Goal: Task Accomplishment & Management: Manage account settings

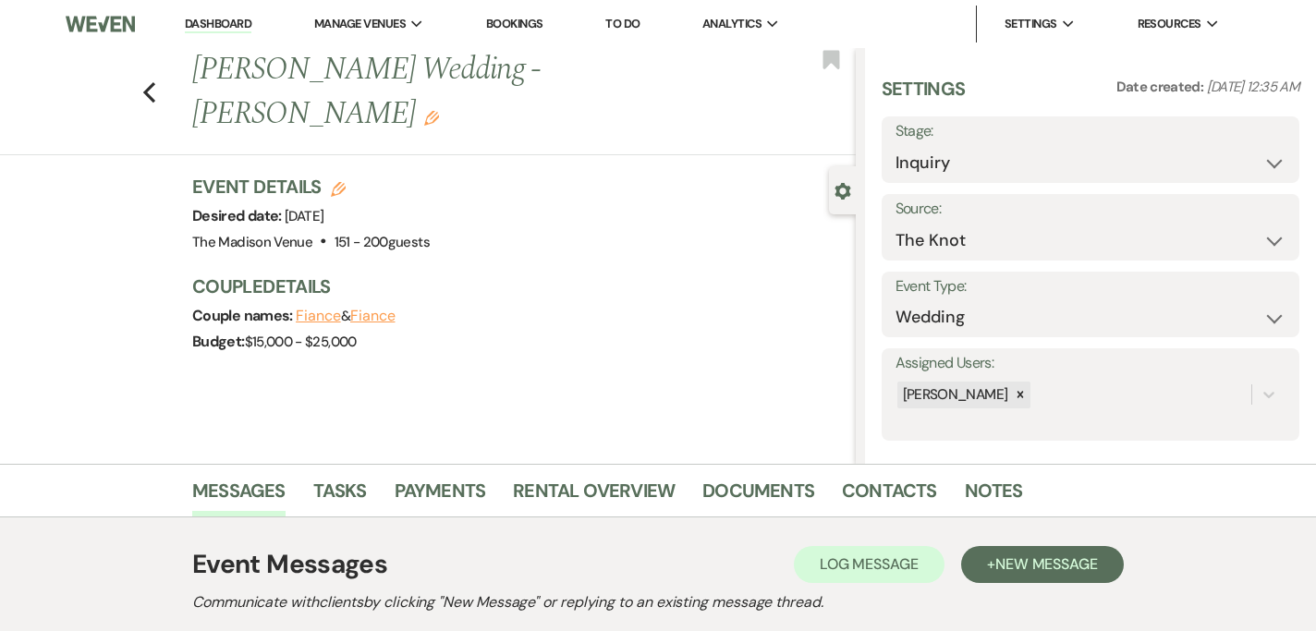
select select "2"
click at [232, 16] on link "Dashboard" at bounding box center [218, 25] width 67 height 18
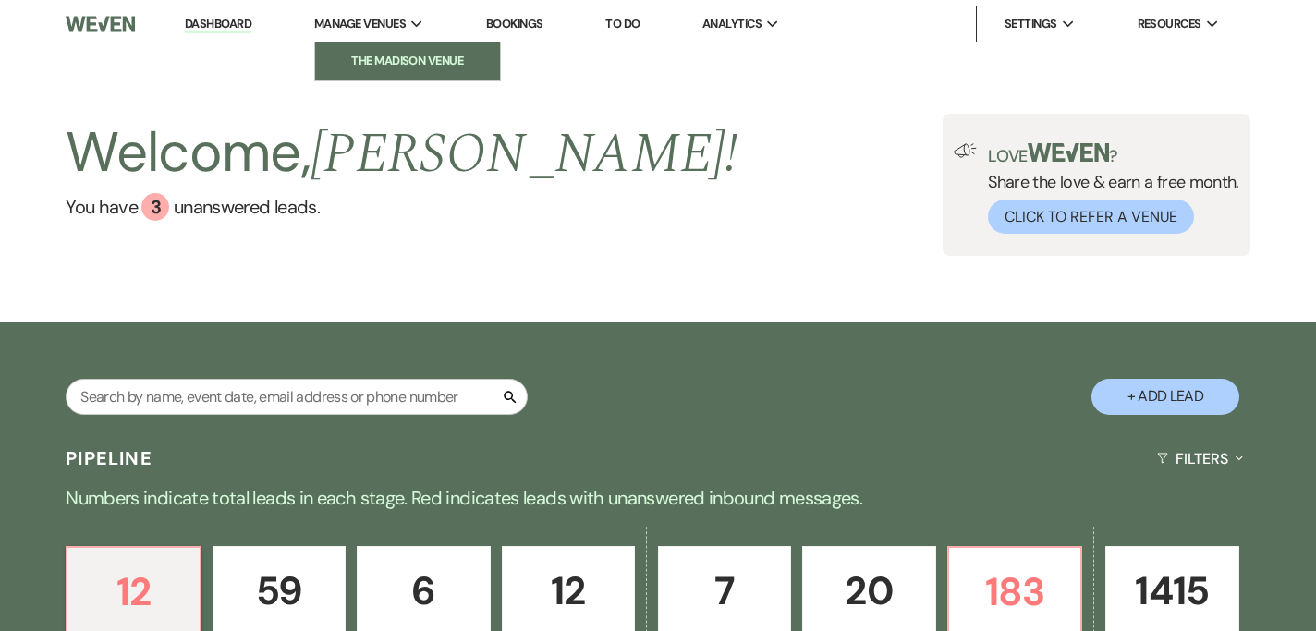
click at [373, 63] on li "The Madison Venue" at bounding box center [407, 61] width 166 height 18
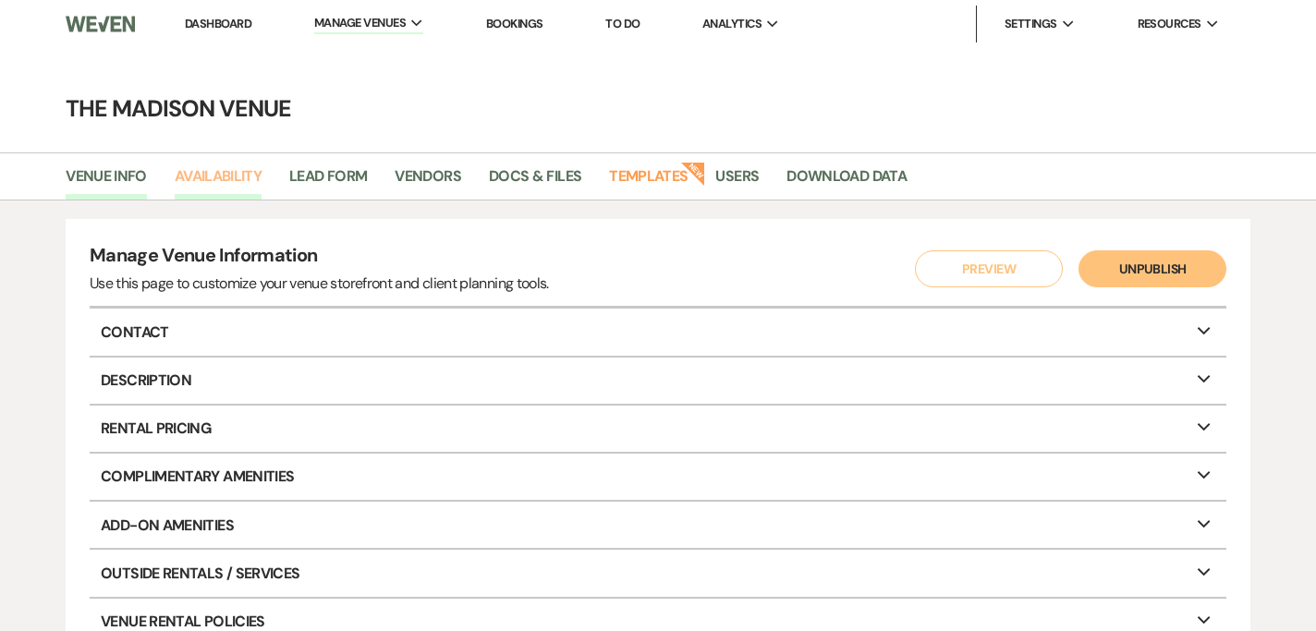
click at [261, 177] on link "Availability" at bounding box center [218, 182] width 87 height 35
select select "3"
select select "2026"
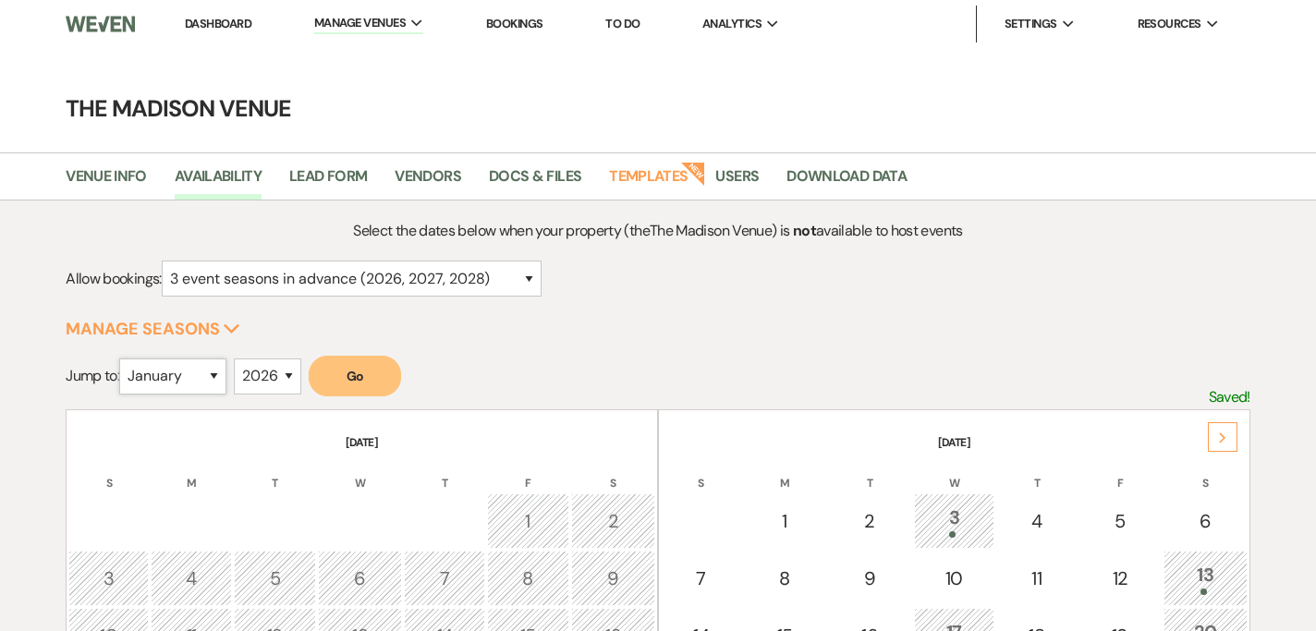
click at [220, 370] on select "January February March April May June July August September October November De…" at bounding box center [172, 377] width 107 height 36
select select "5"
click at [124, 359] on select "January February March April May June July August September October November De…" at bounding box center [172, 377] width 107 height 36
click at [276, 373] on select "2025 2026 2027 2028 2029" at bounding box center [267, 377] width 67 height 36
select select "2027"
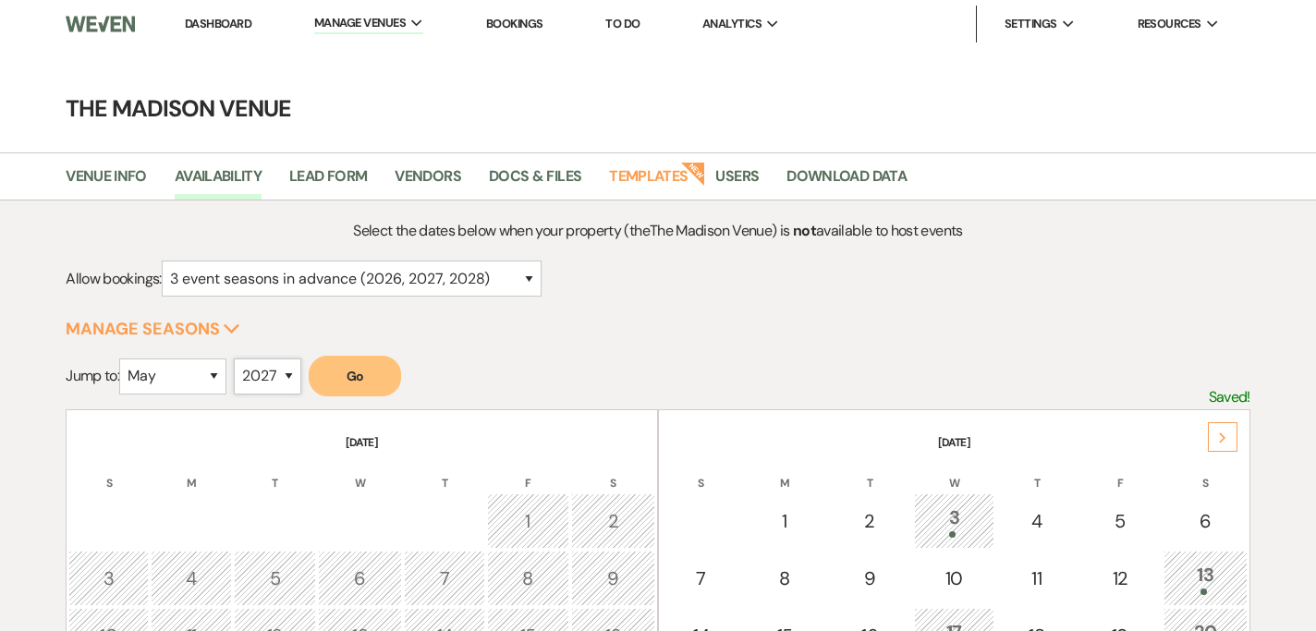
click at [239, 359] on select "2025 2026 2027 2028 2029" at bounding box center [267, 377] width 67 height 36
click at [355, 365] on button "Go" at bounding box center [355, 376] width 92 height 41
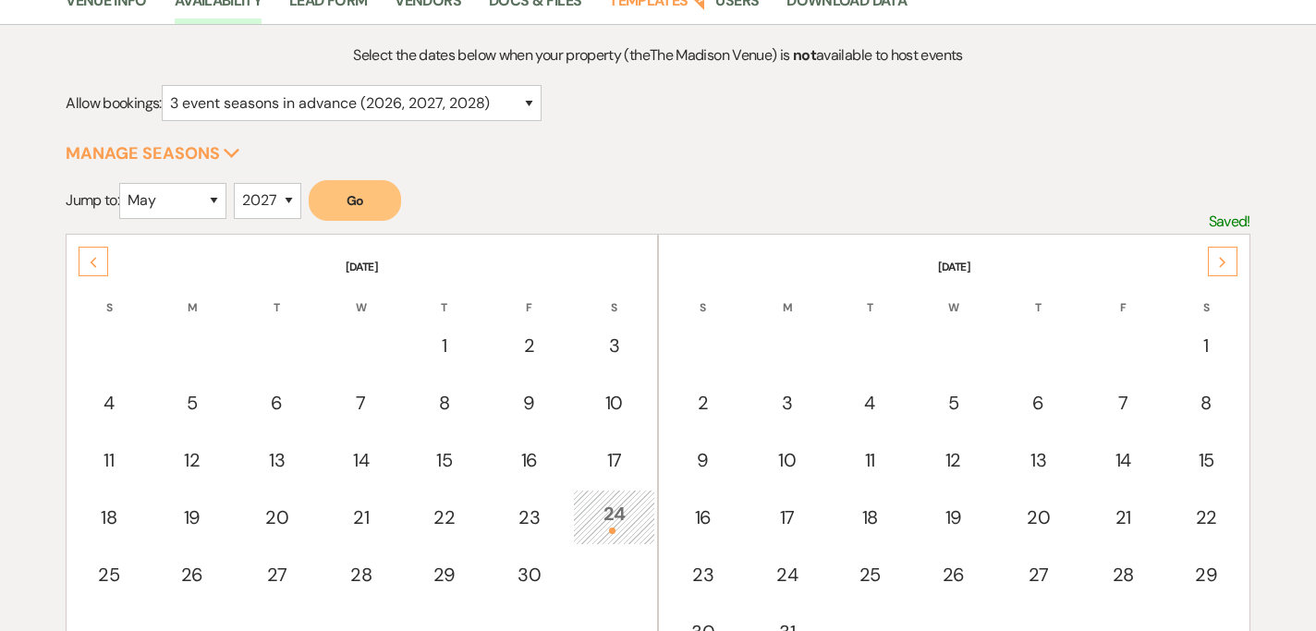
scroll to position [219, 0]
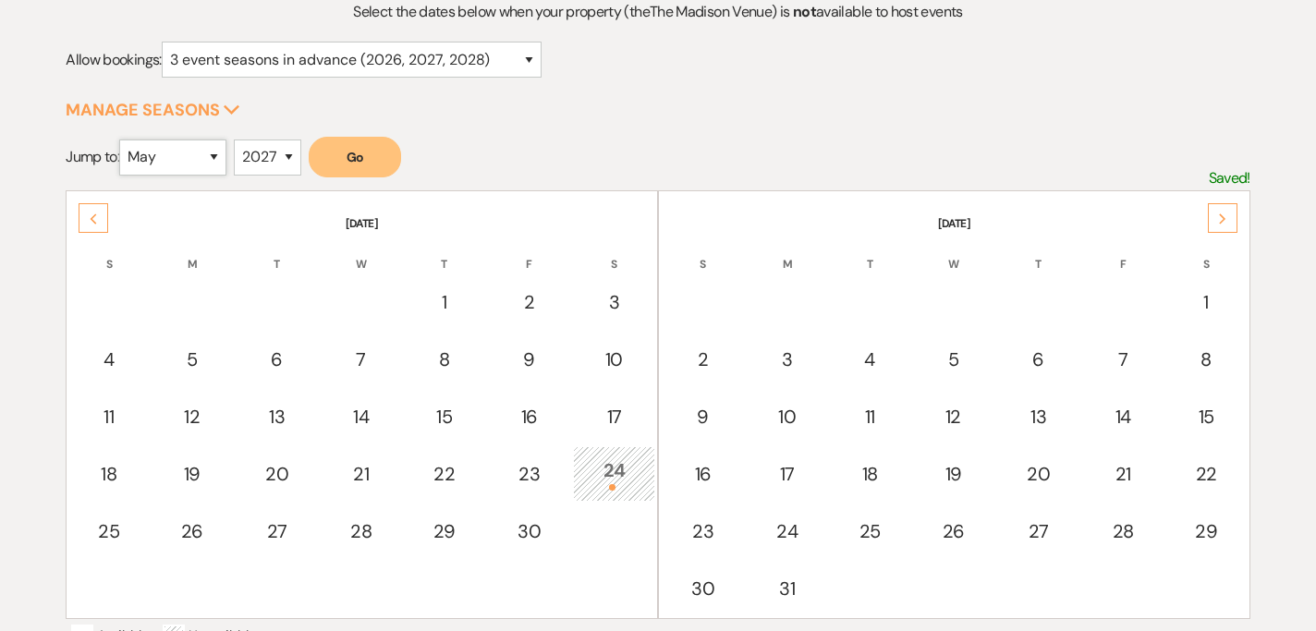
click at [189, 147] on select "January February March April May June July August September October November De…" at bounding box center [172, 158] width 107 height 36
select select "8"
click at [124, 140] on select "January February March April May June July August September October November De…" at bounding box center [172, 158] width 107 height 36
click at [266, 165] on select "2025 2026 2027 2028 2029" at bounding box center [267, 158] width 67 height 36
select select "2025"
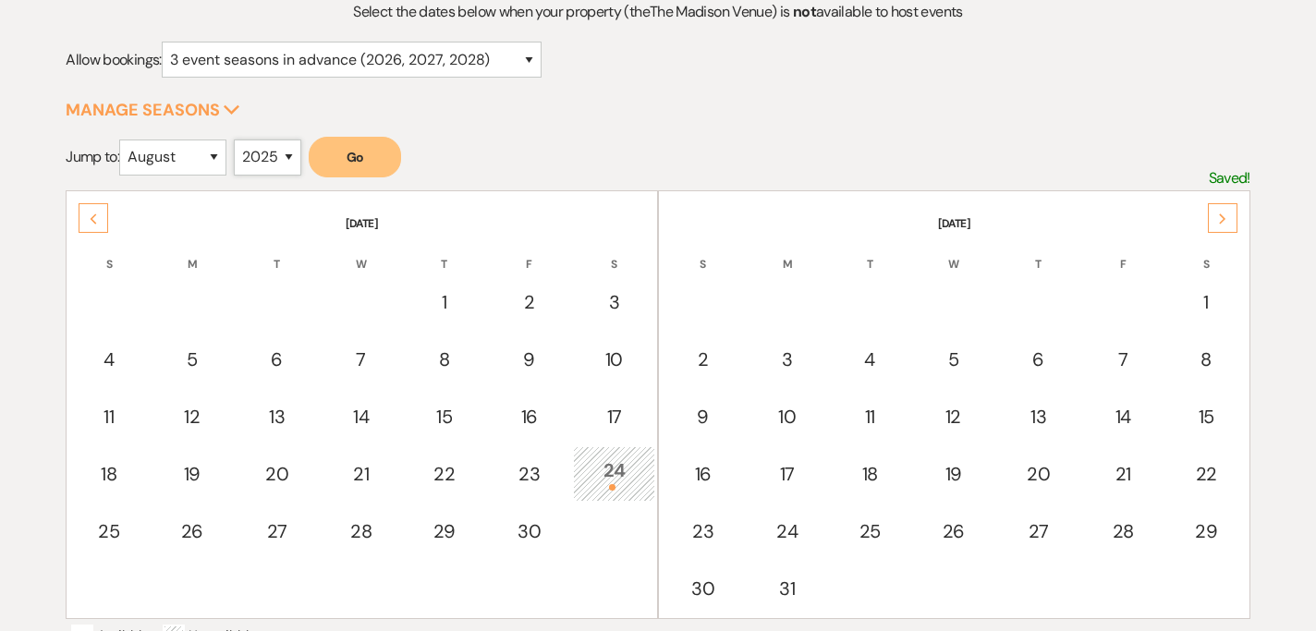
click at [239, 140] on select "2025 2026 2027 2028 2029" at bounding box center [267, 158] width 67 height 36
click at [351, 177] on button "Go" at bounding box center [355, 157] width 92 height 41
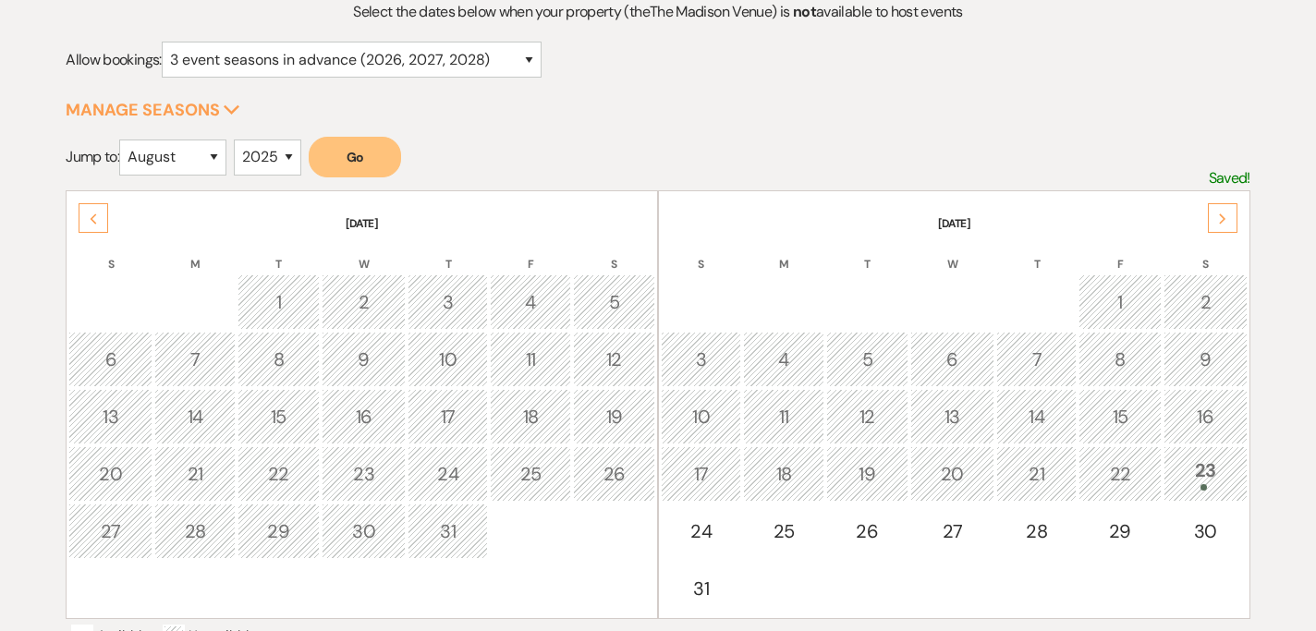
click at [1222, 217] on icon "Next" at bounding box center [1222, 219] width 9 height 11
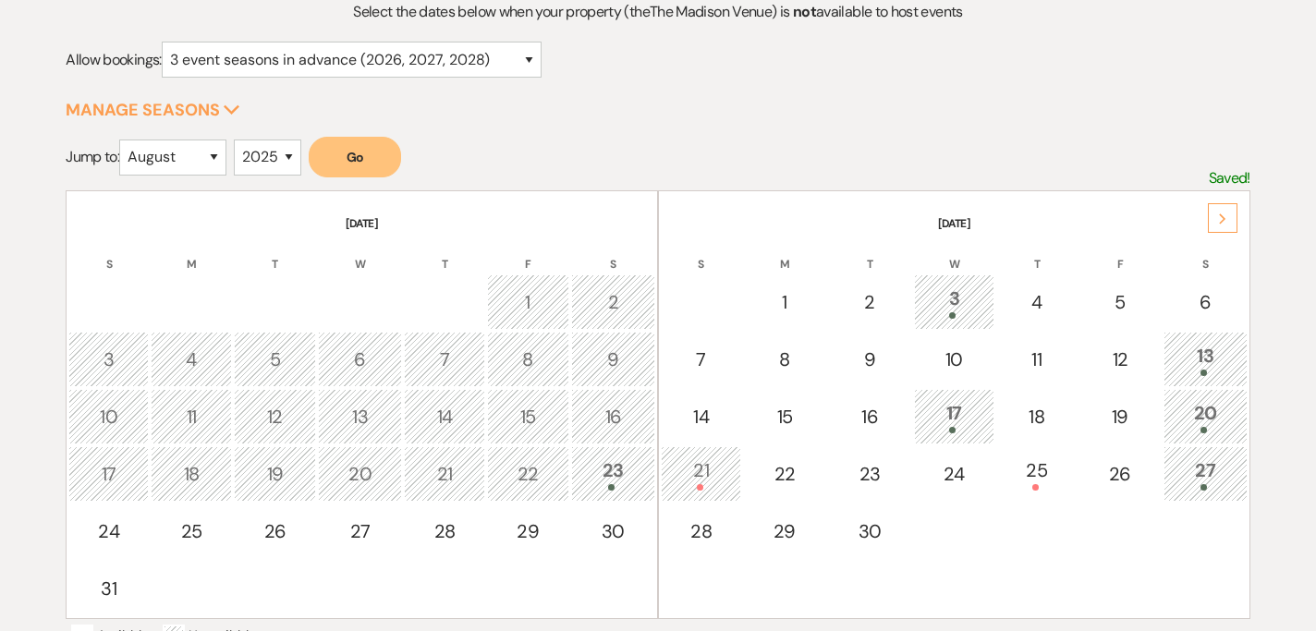
click at [1222, 217] on icon "Next" at bounding box center [1222, 219] width 9 height 11
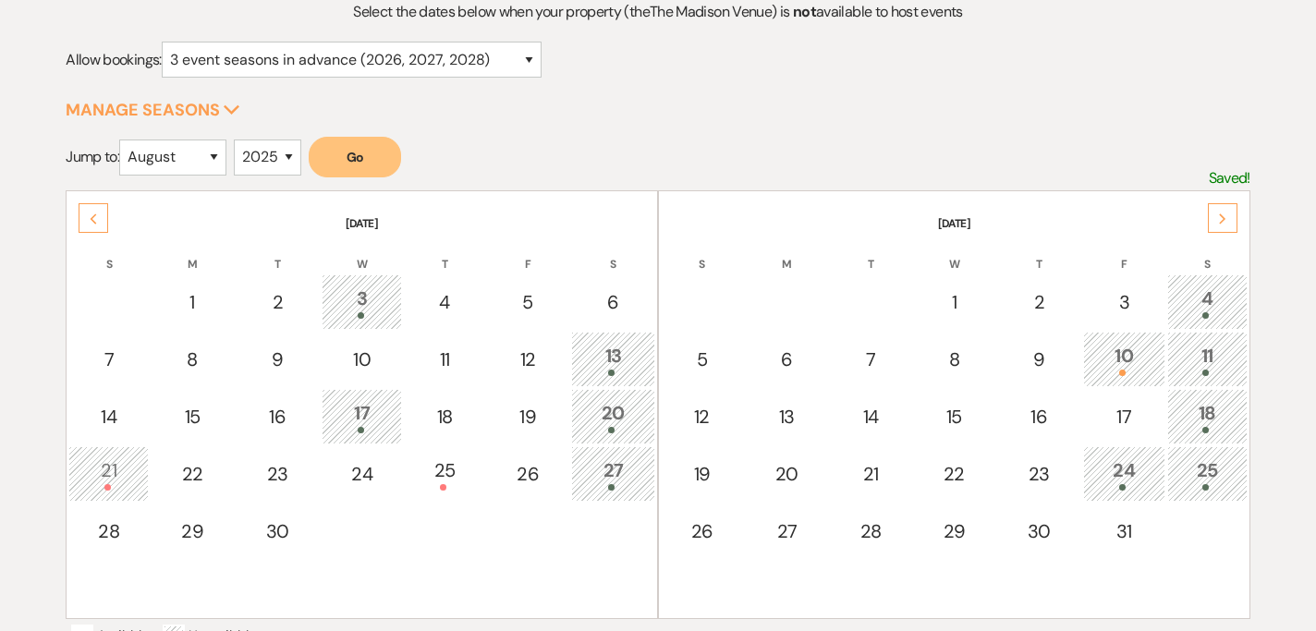
click at [594, 470] on div "27" at bounding box center [613, 474] width 64 height 34
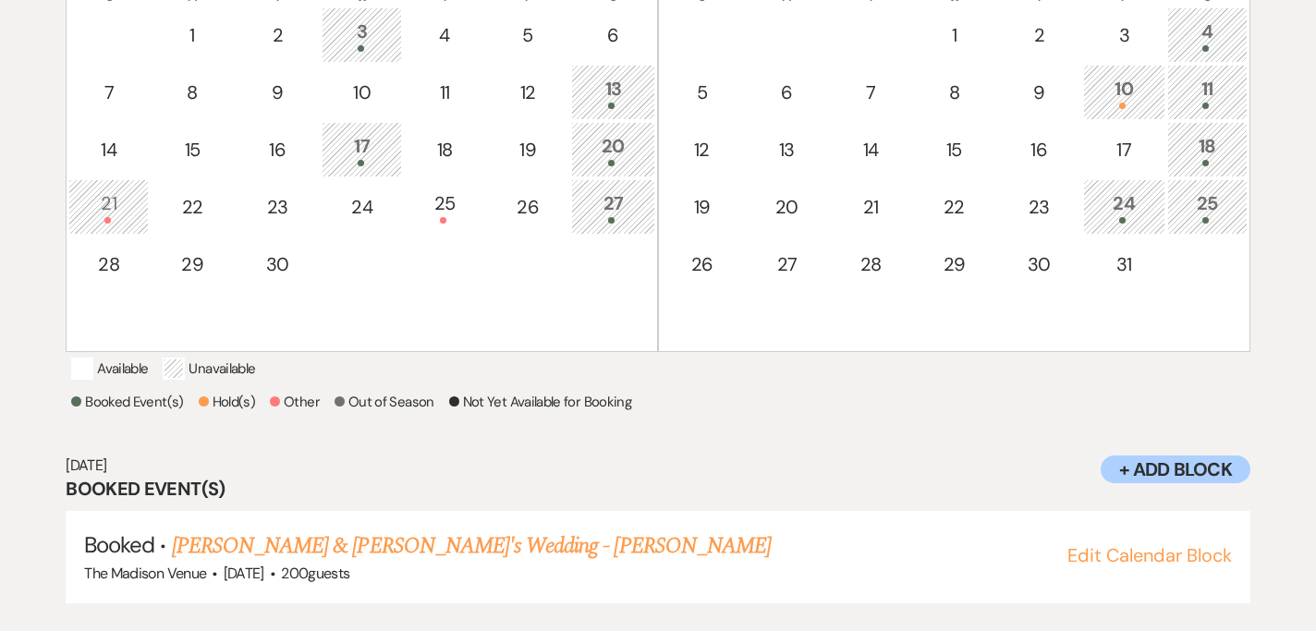
scroll to position [518, 0]
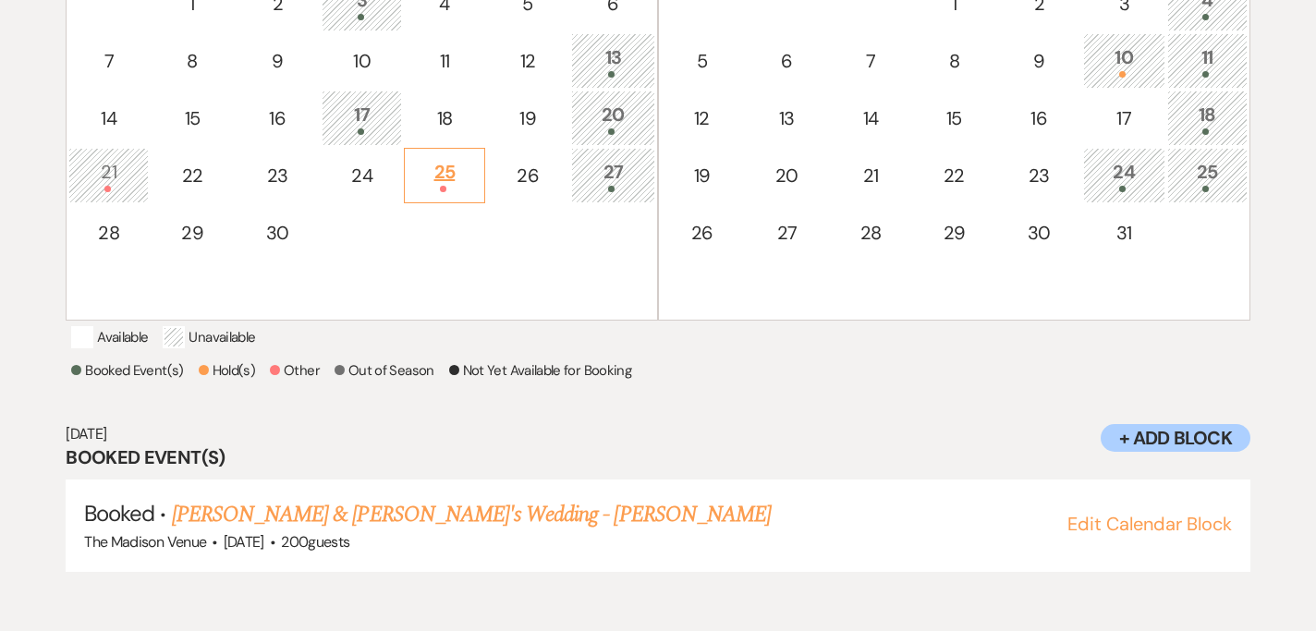
click at [435, 173] on div "25" at bounding box center [444, 175] width 60 height 34
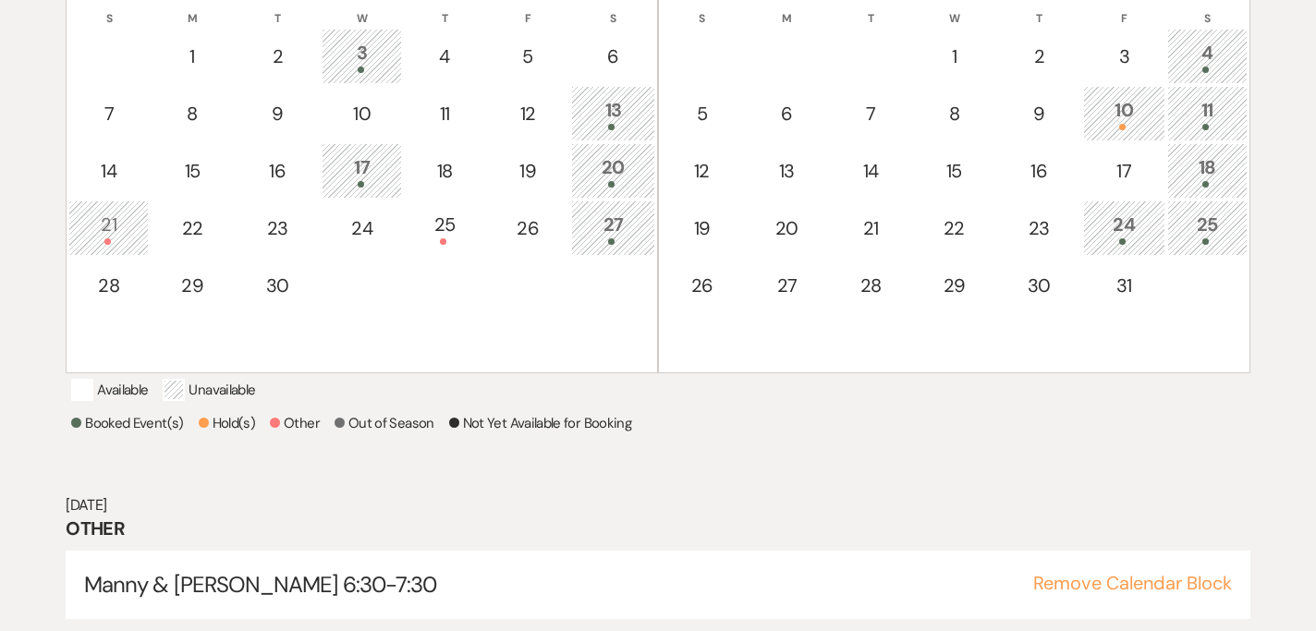
scroll to position [449, 0]
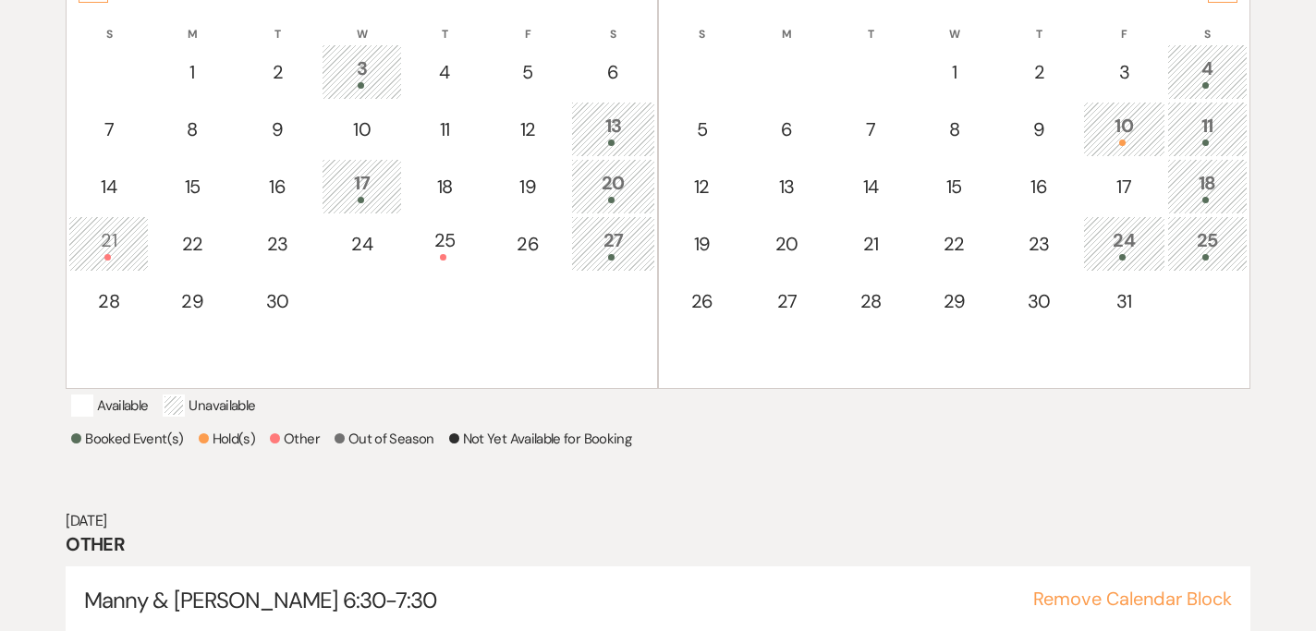
click at [1111, 119] on div "10" at bounding box center [1124, 129] width 62 height 34
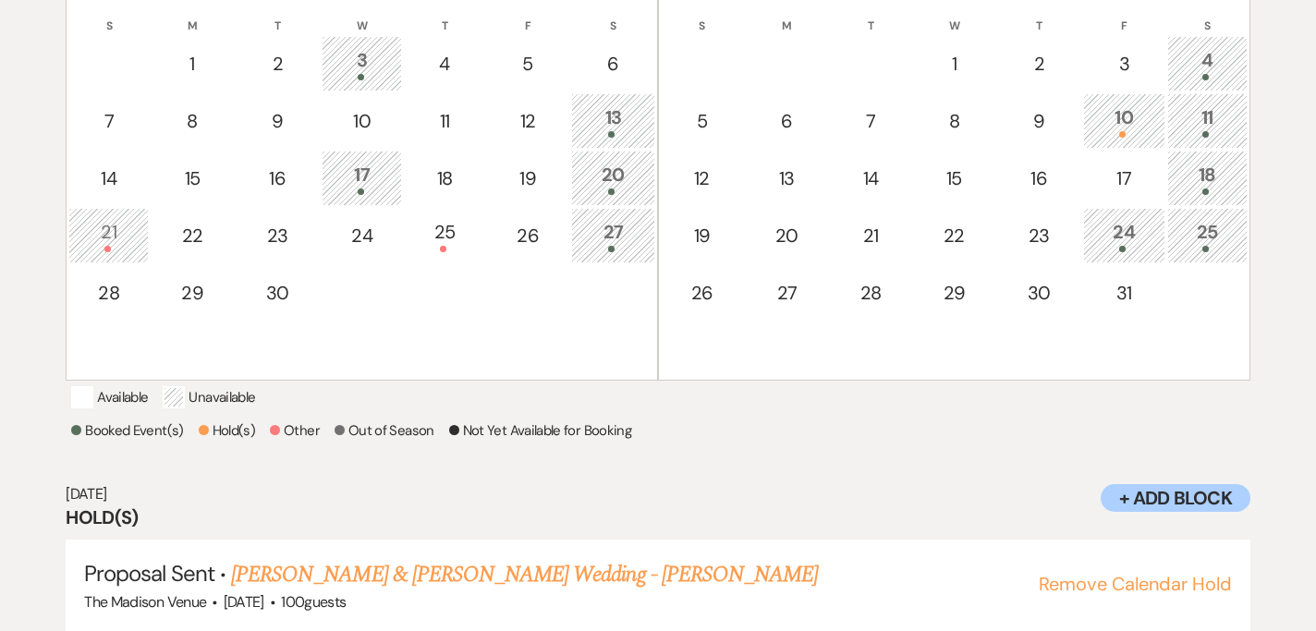
scroll to position [437, 0]
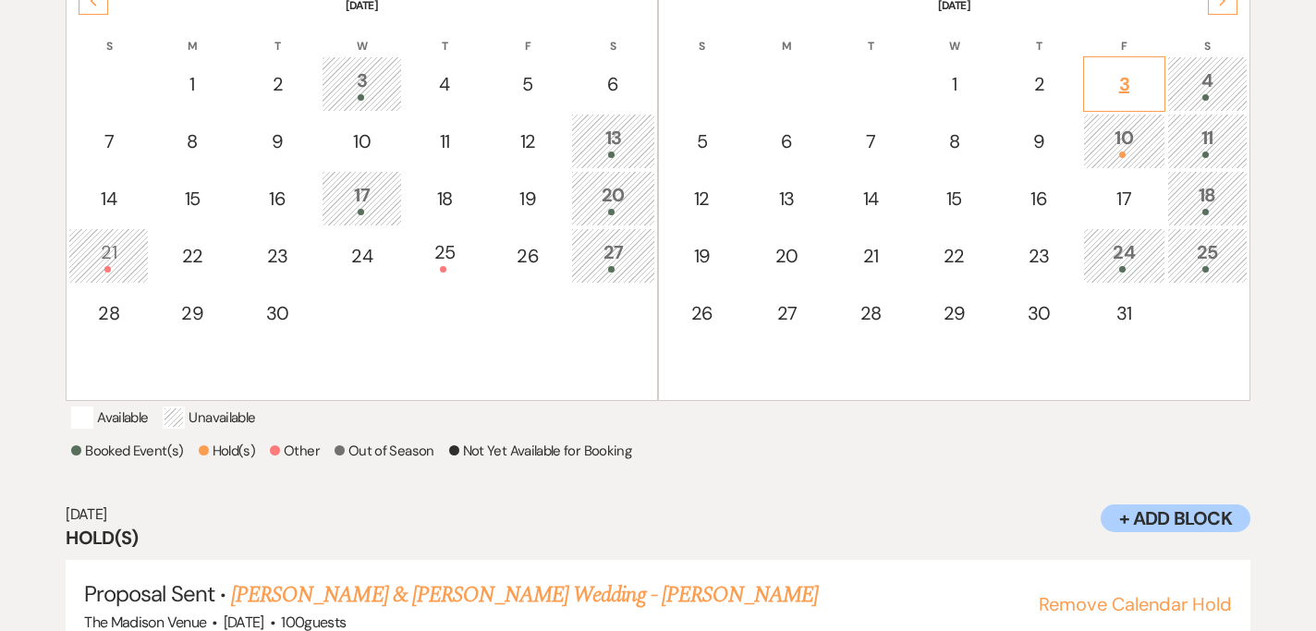
click at [1120, 98] on td "3" at bounding box center [1124, 83] width 82 height 55
select select "other"
select select "false"
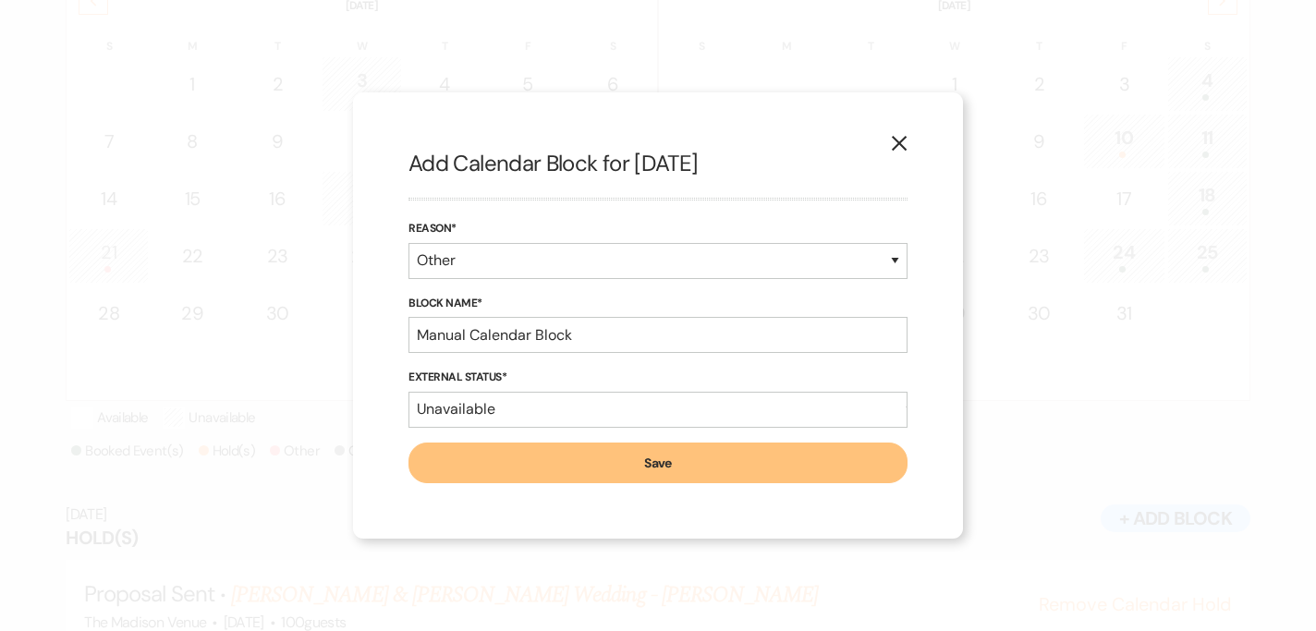
click at [896, 135] on icon "X" at bounding box center [899, 143] width 17 height 17
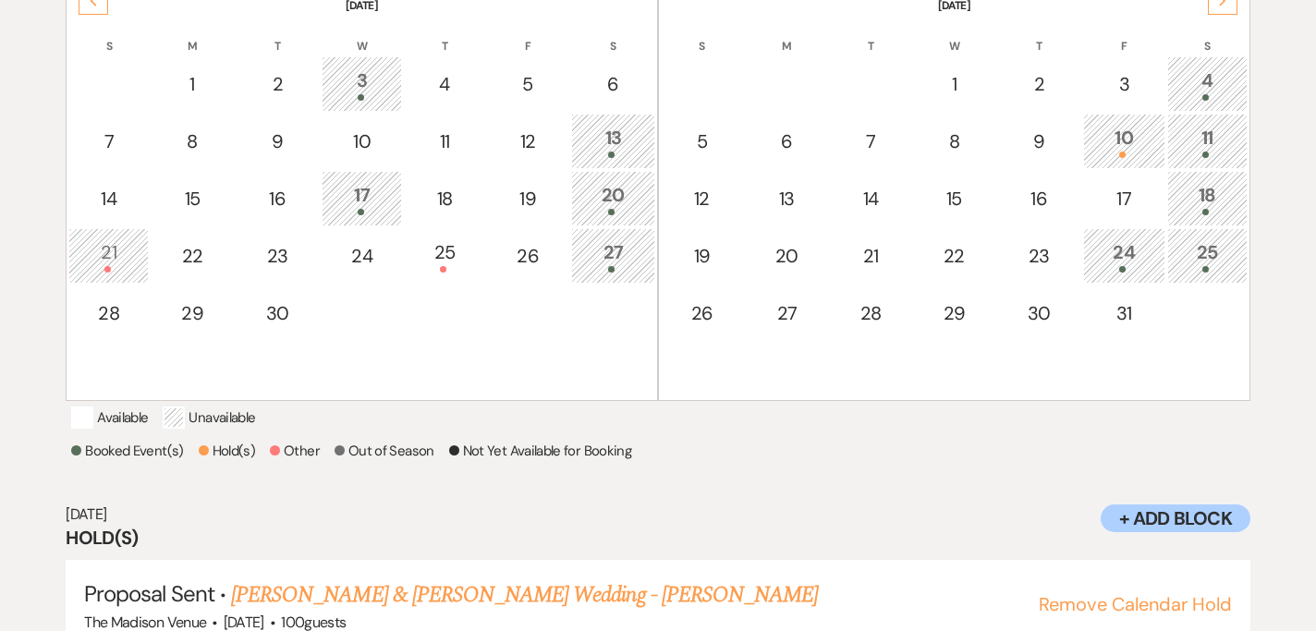
click at [1239, 76] on td "4" at bounding box center [1207, 83] width 80 height 55
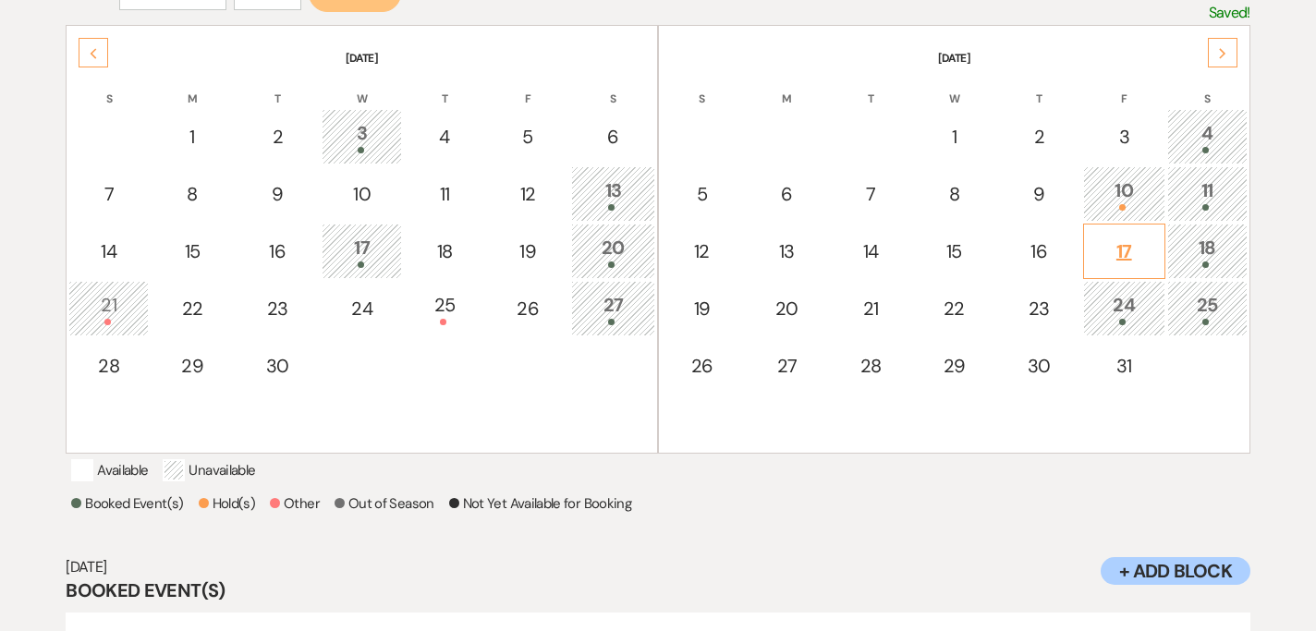
scroll to position [305, 0]
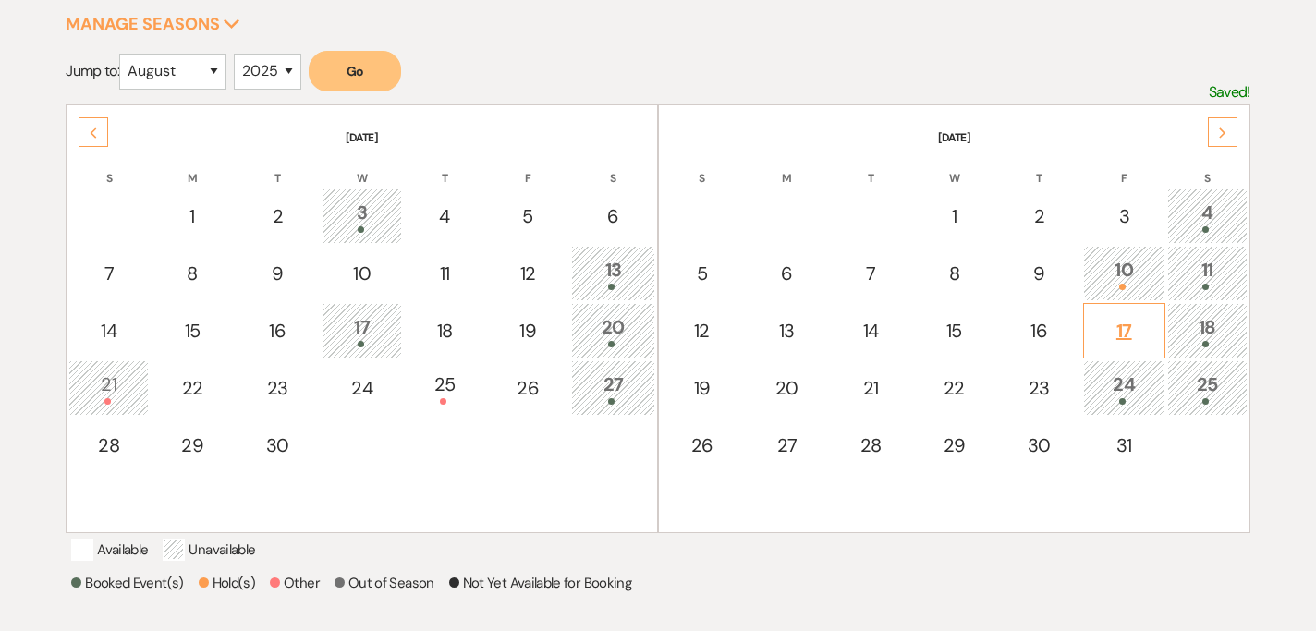
click at [1111, 330] on div "17" at bounding box center [1124, 331] width 62 height 28
select select "other"
select select "false"
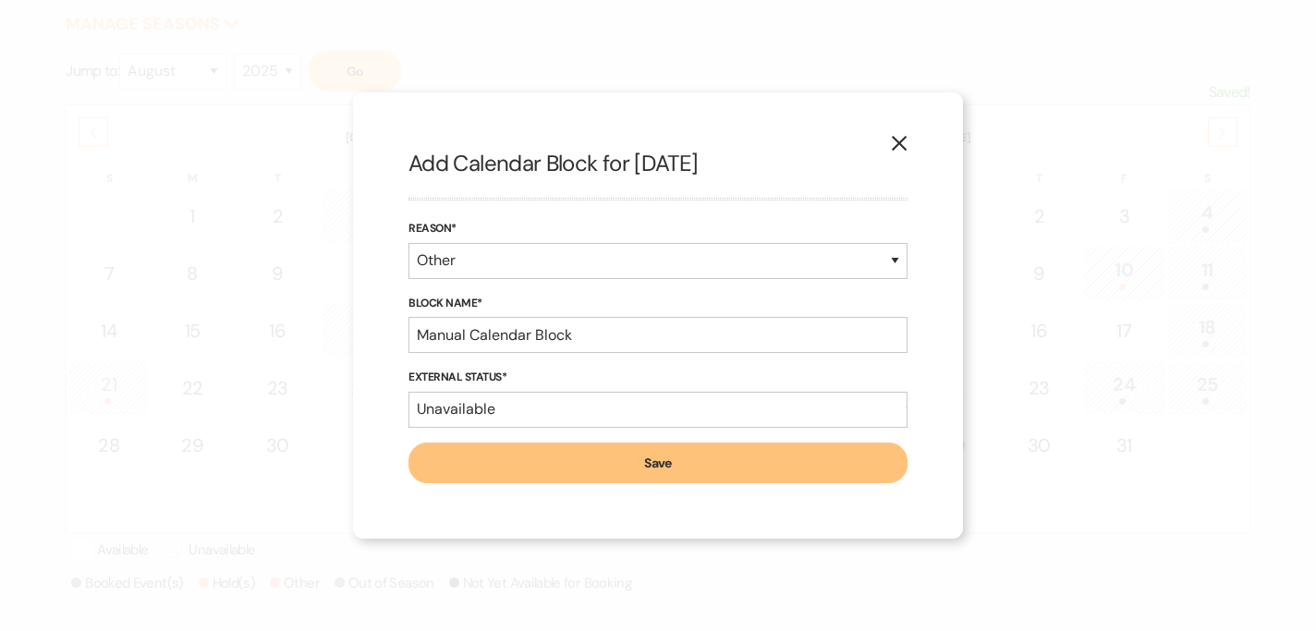
click at [901, 151] on icon "X" at bounding box center [899, 143] width 17 height 17
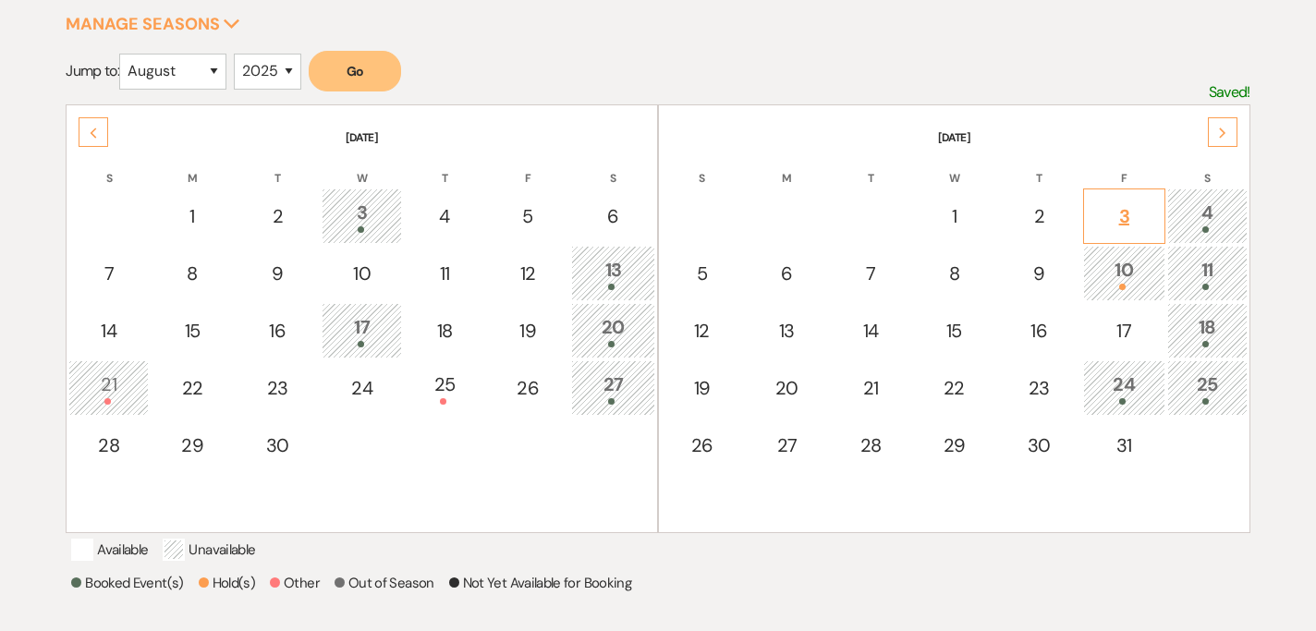
click at [1142, 221] on div "3" at bounding box center [1124, 216] width 62 height 28
select select "other"
select select "false"
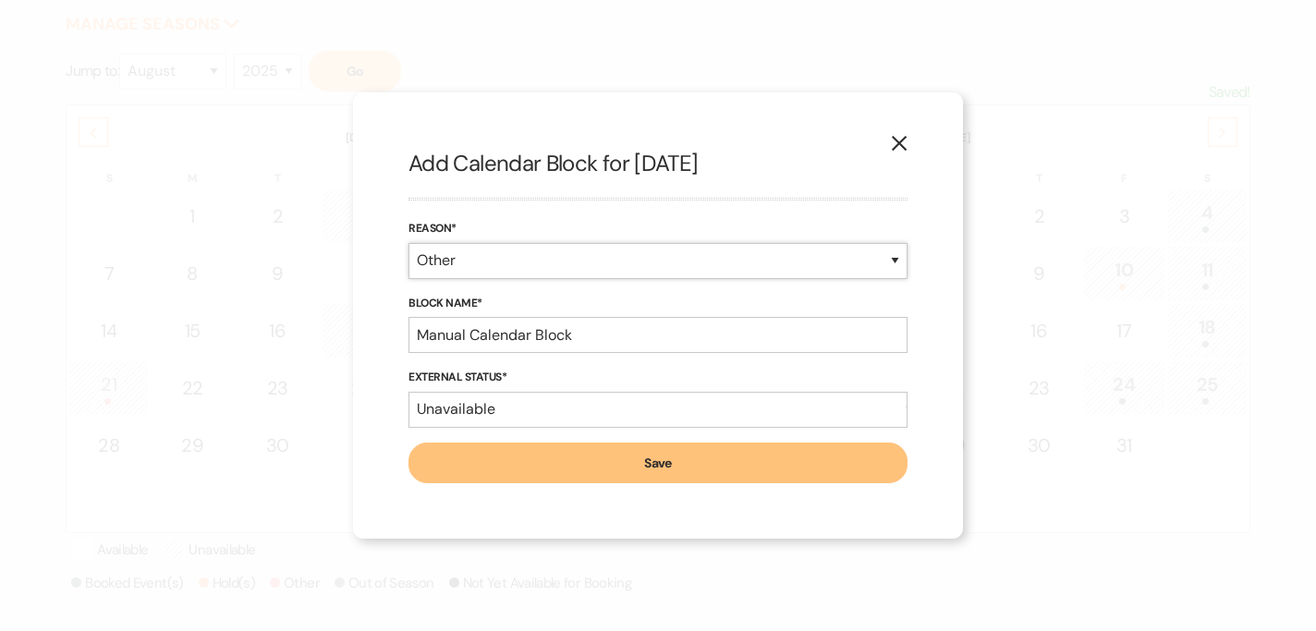
click at [542, 263] on select "Booked Event Hold Other" at bounding box center [658, 261] width 499 height 36
click at [409, 243] on select "Booked Event Hold Other" at bounding box center [658, 261] width 499 height 36
click at [513, 337] on input "Manual Calendar Block" at bounding box center [658, 335] width 499 height 36
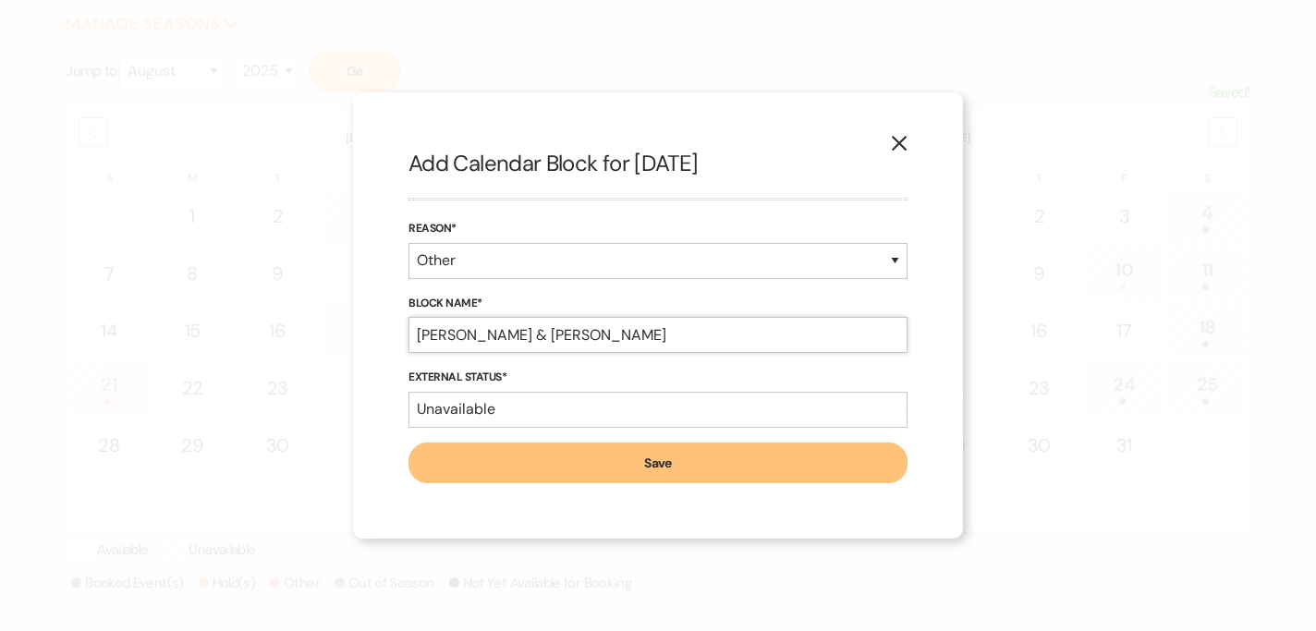
type input "[PERSON_NAME] & [PERSON_NAME]"
click at [516, 452] on button "Save" at bounding box center [658, 463] width 499 height 41
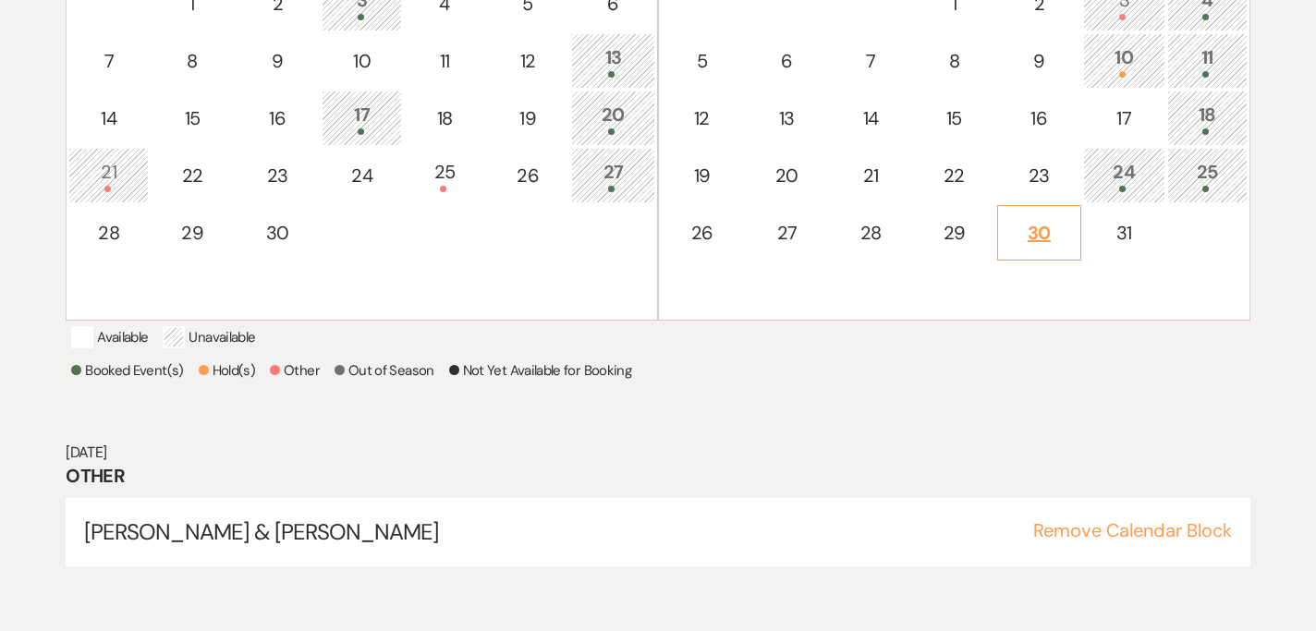
scroll to position [518, 0]
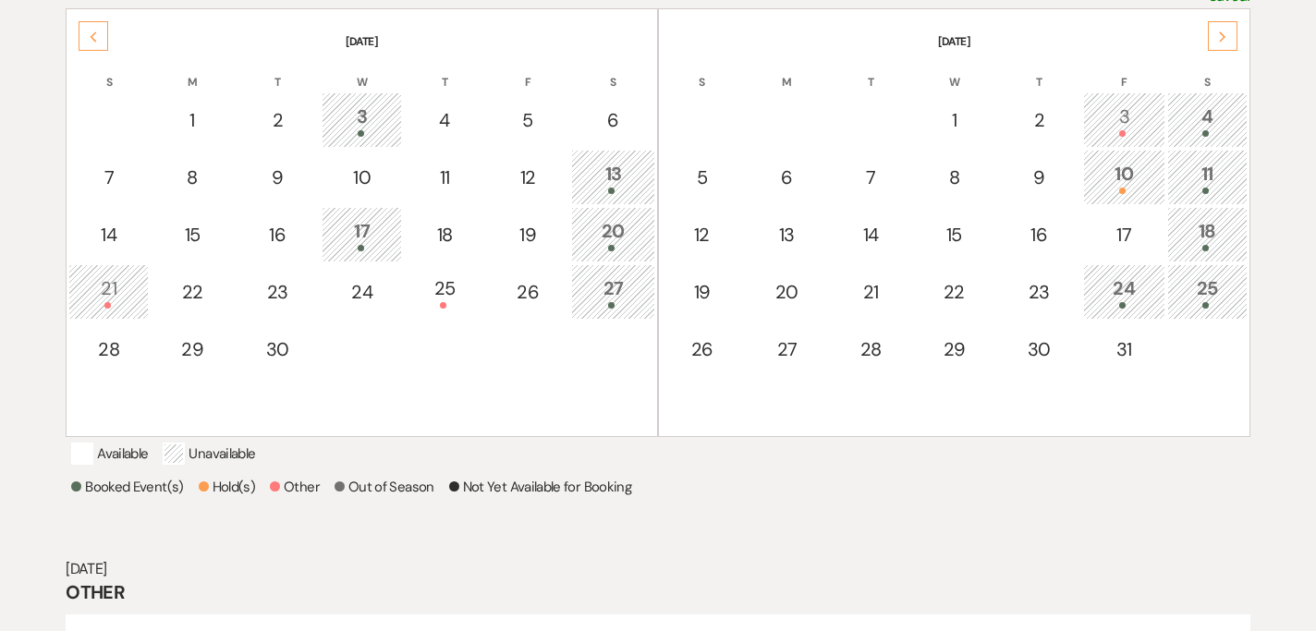
click at [1219, 230] on div "18" at bounding box center [1208, 234] width 60 height 34
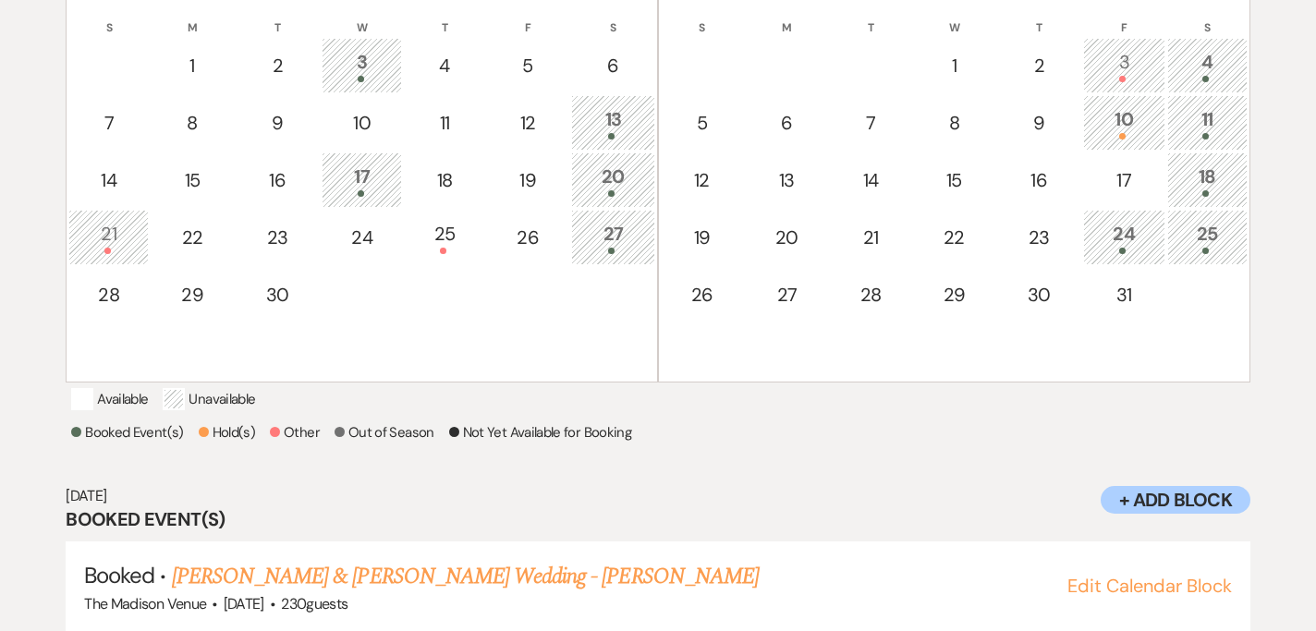
scroll to position [454, 0]
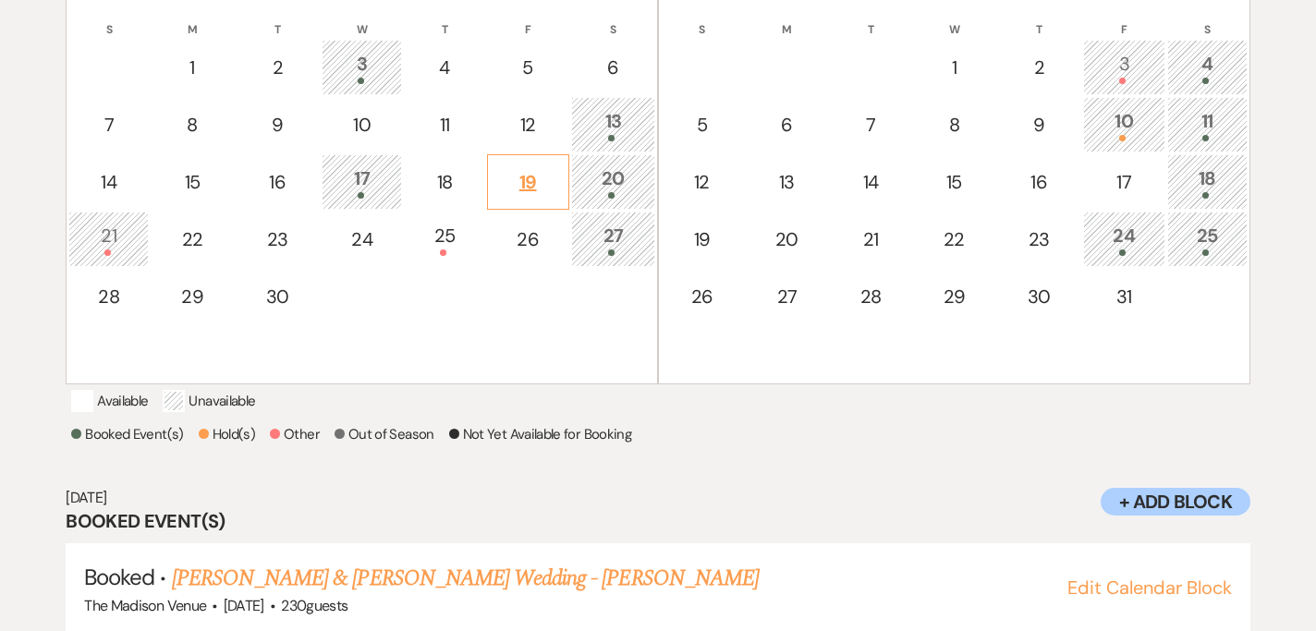
click at [514, 170] on div "19" at bounding box center [528, 182] width 62 height 28
select select "other"
select select "false"
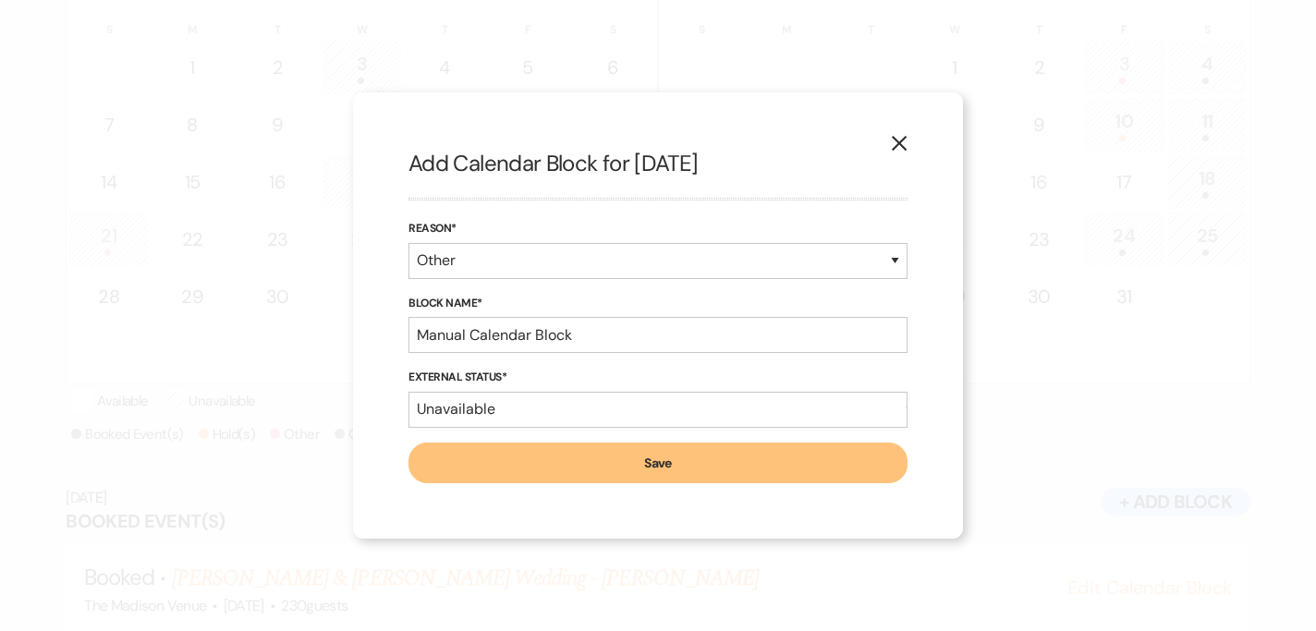
click at [908, 155] on button "X" at bounding box center [899, 142] width 28 height 32
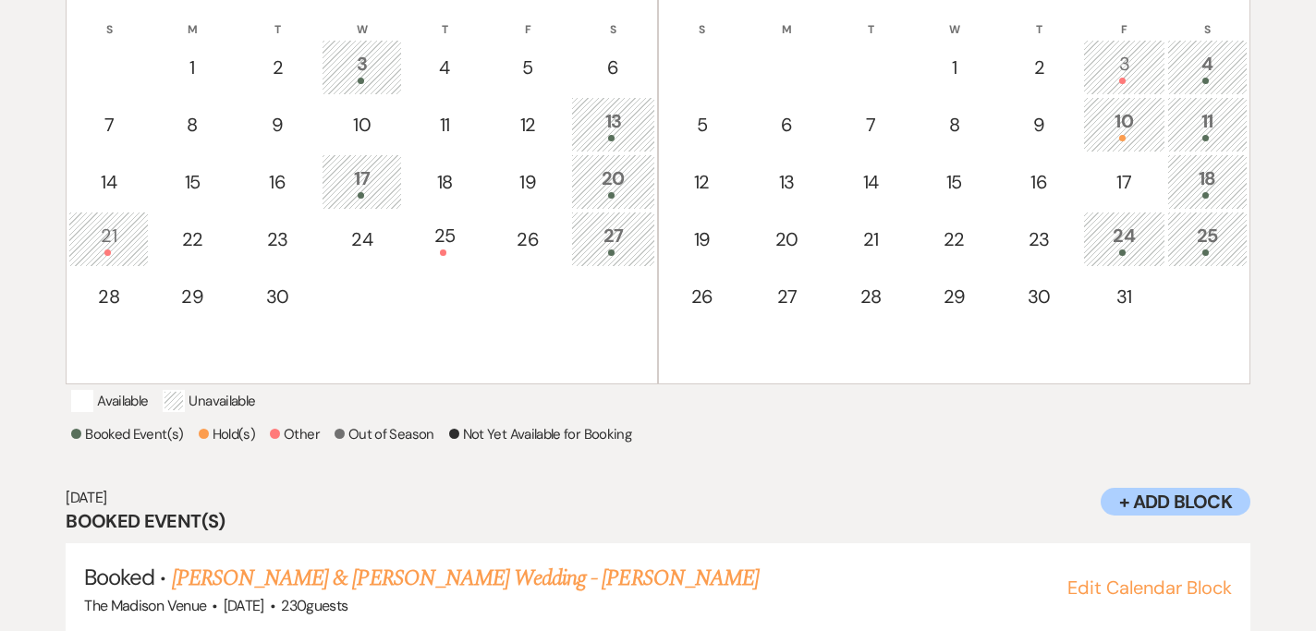
click at [613, 192] on span at bounding box center [611, 195] width 6 height 6
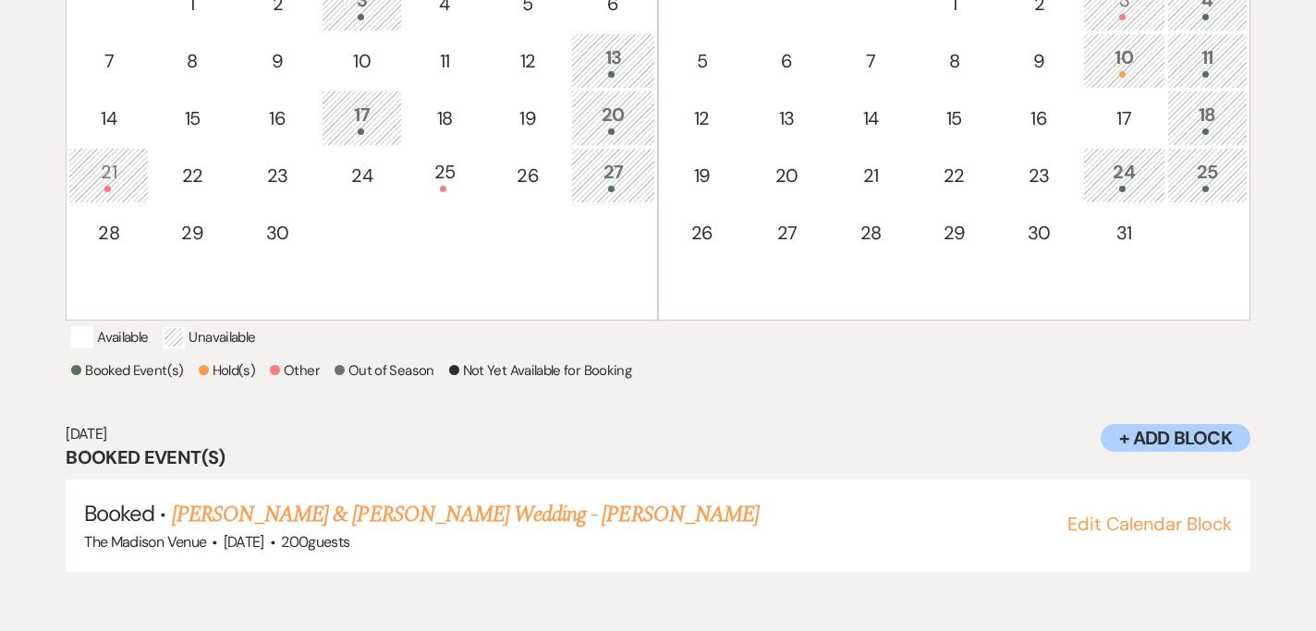
scroll to position [518, 0]
click at [592, 183] on div "27" at bounding box center [613, 175] width 64 height 34
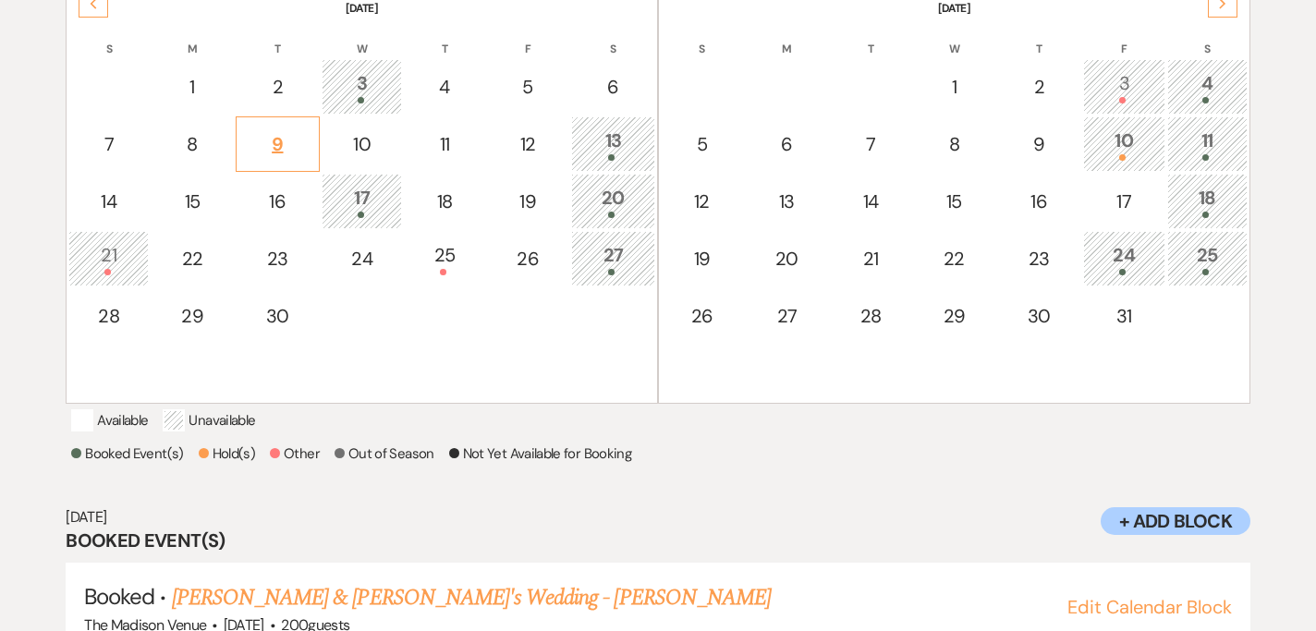
scroll to position [0, 0]
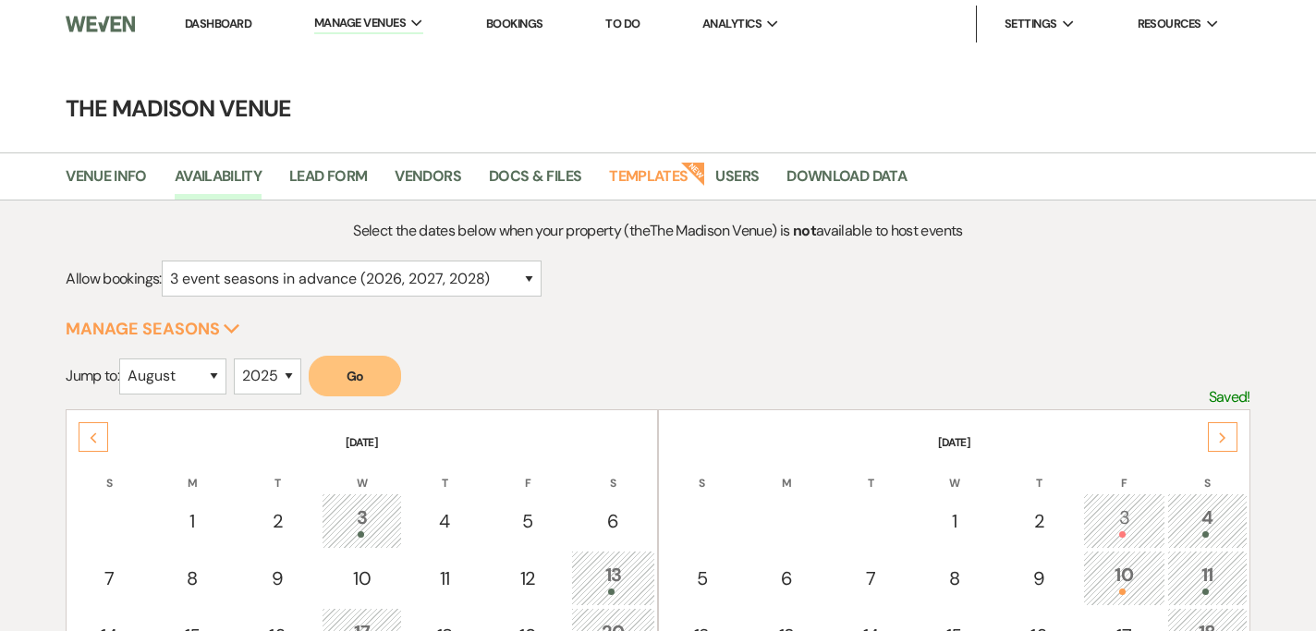
click at [225, 25] on link "Dashboard" at bounding box center [218, 24] width 67 height 16
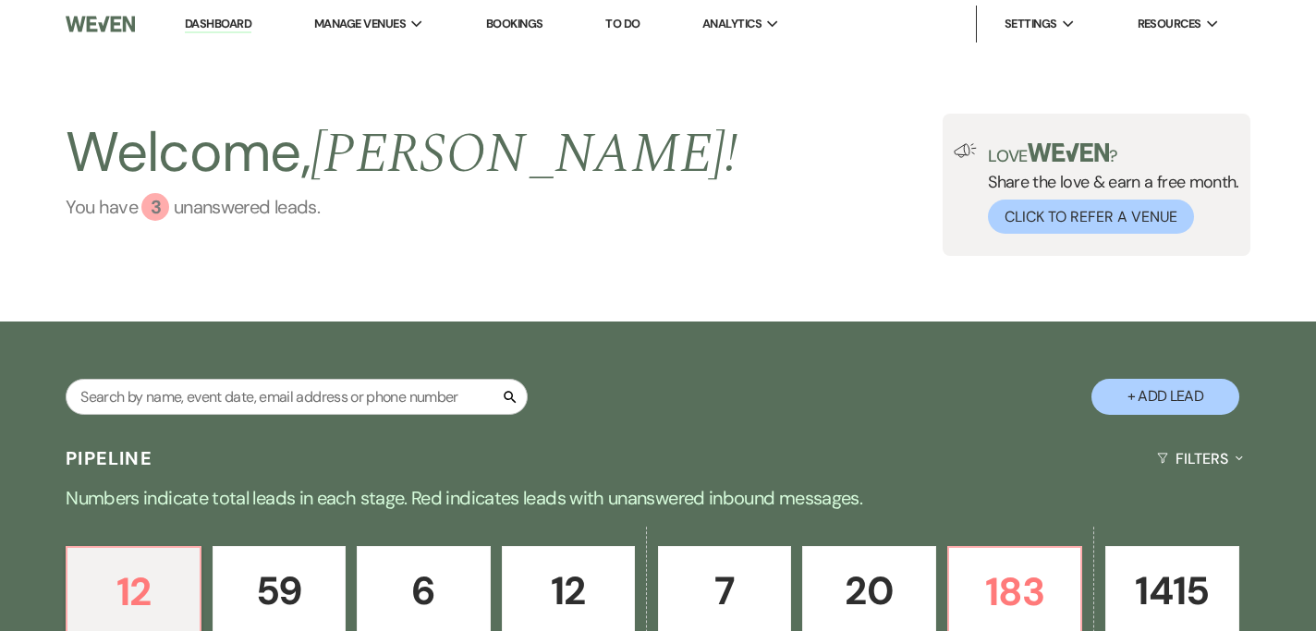
click at [278, 219] on link "You have 3 unanswered lead s ." at bounding box center [402, 207] width 672 height 28
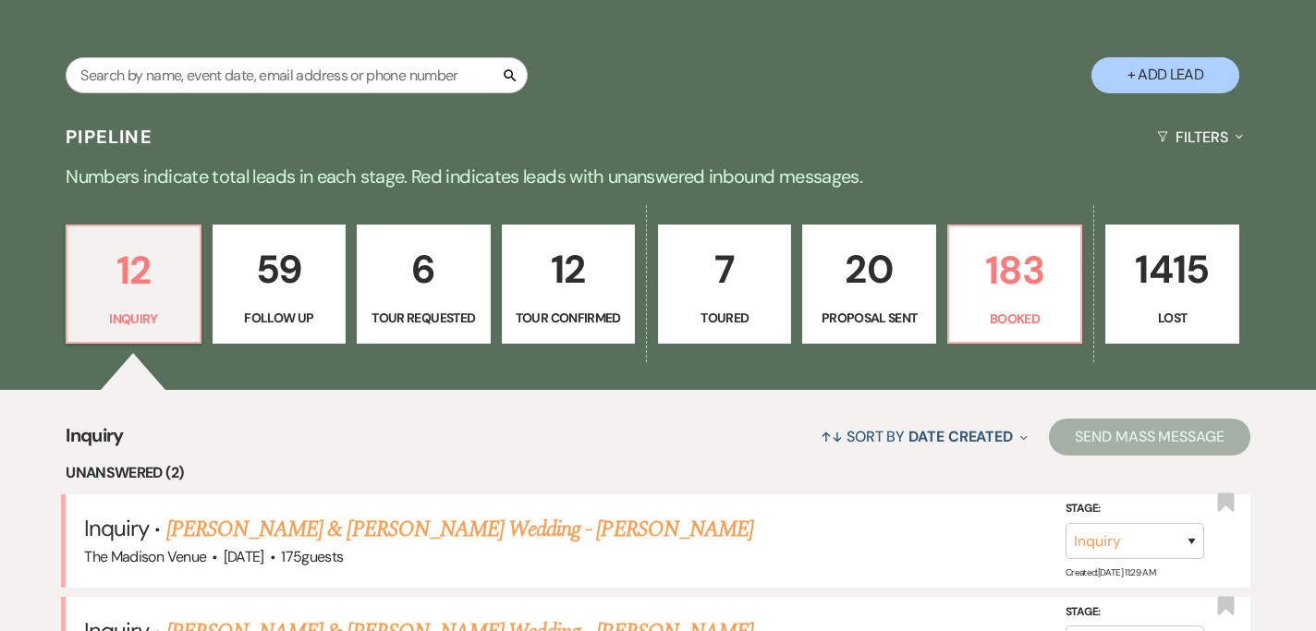
scroll to position [417, 0]
